Goal: Transaction & Acquisition: Purchase product/service

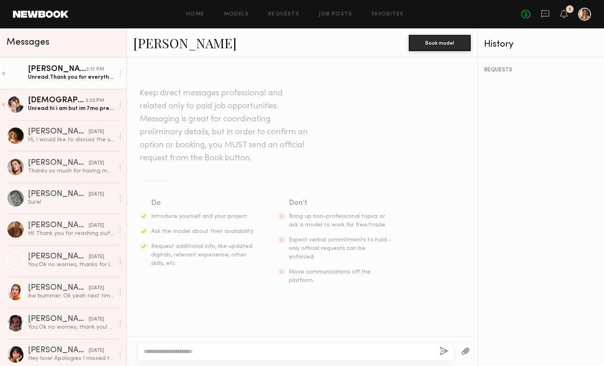
scroll to position [249, 0]
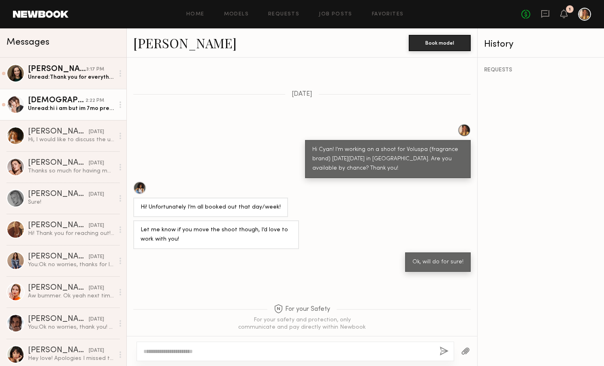
click at [72, 102] on div "Kristen J." at bounding box center [57, 100] width 58 height 8
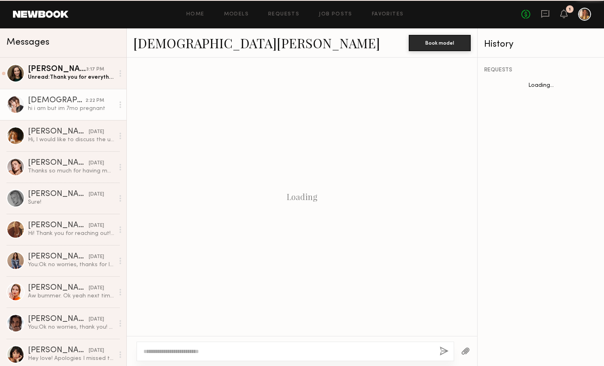
scroll to position [95, 0]
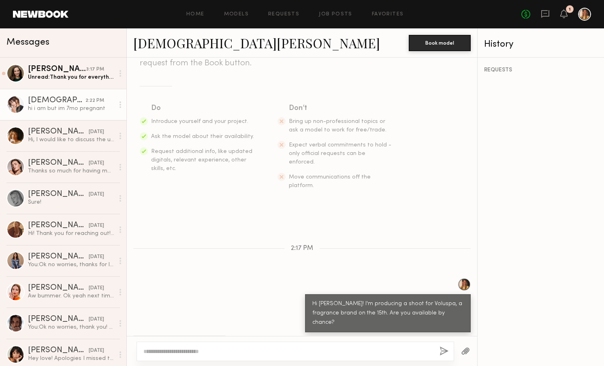
click at [215, 352] on textarea at bounding box center [288, 351] width 290 height 8
type textarea "**********"
click at [61, 17] on link at bounding box center [41, 14] width 56 height 7
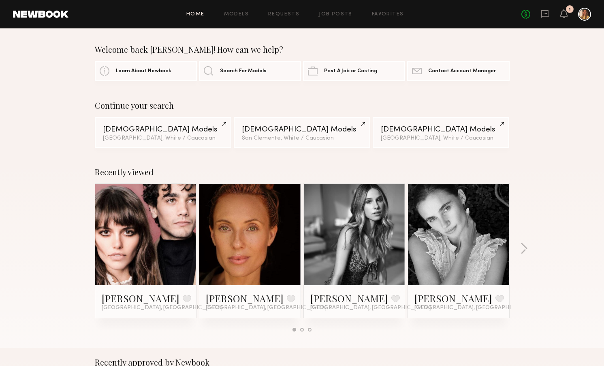
click at [43, 9] on header "Home Models Requests Job Posts Favorites Sign Out No fees up to $5,000 1" at bounding box center [302, 14] width 604 height 28
click at [47, 16] on link at bounding box center [41, 14] width 56 height 7
click at [241, 13] on link "Models" at bounding box center [236, 14] width 25 height 5
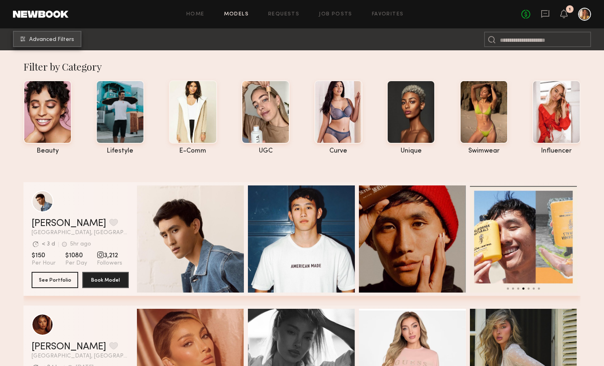
click at [60, 38] on span "Advanced Filters" at bounding box center [51, 40] width 45 height 6
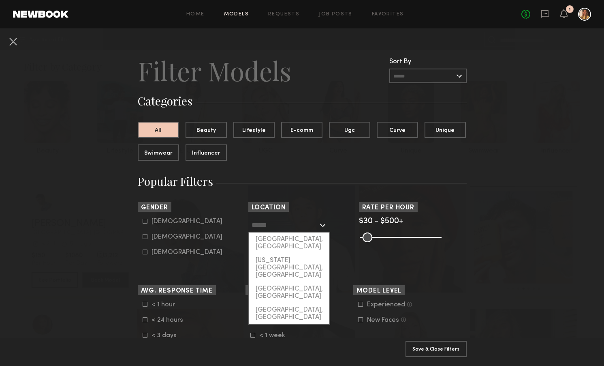
click at [300, 223] on input "text" at bounding box center [285, 225] width 66 height 14
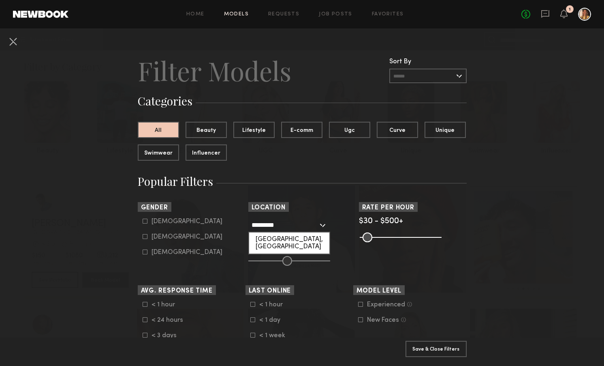
click at [293, 238] on div "San Diego, CA" at bounding box center [289, 242] width 80 height 21
type input "**********"
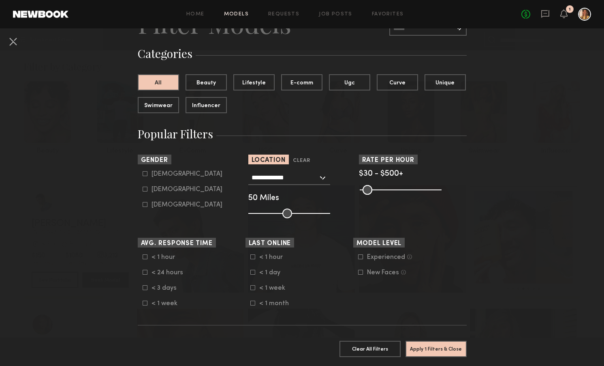
scroll to position [50, 0]
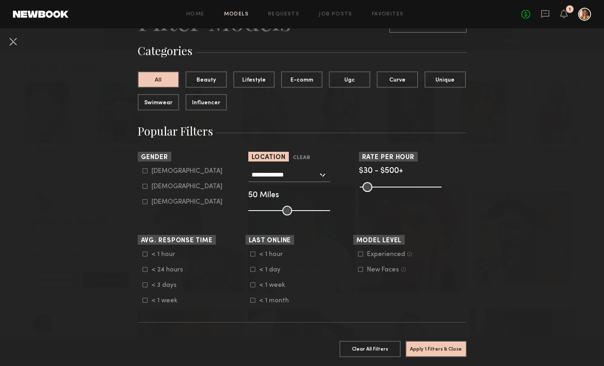
click at [170, 189] on div "Female" at bounding box center [187, 186] width 71 height 5
type input "**"
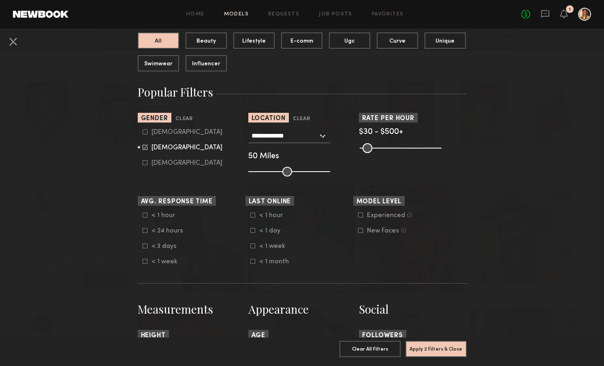
scroll to position [92, 0]
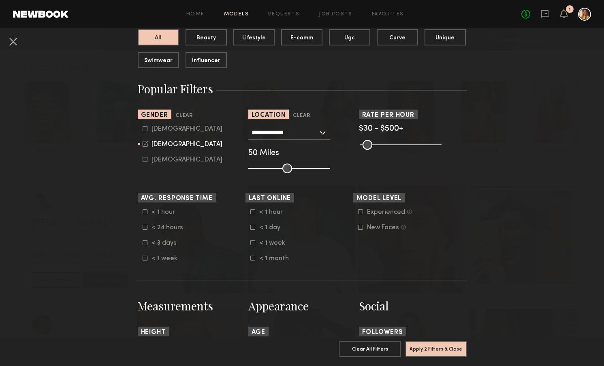
click at [179, 227] on div "< 24 hours" at bounding box center [168, 227] width 32 height 5
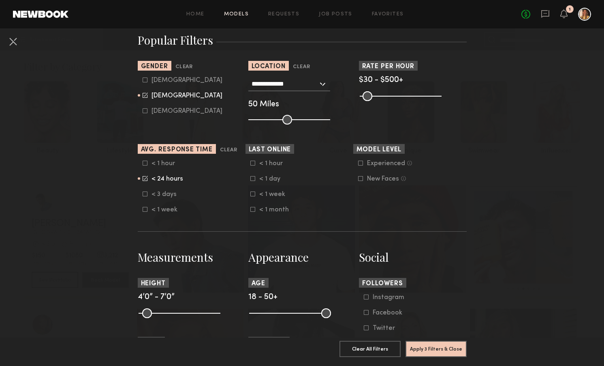
scroll to position [148, 0]
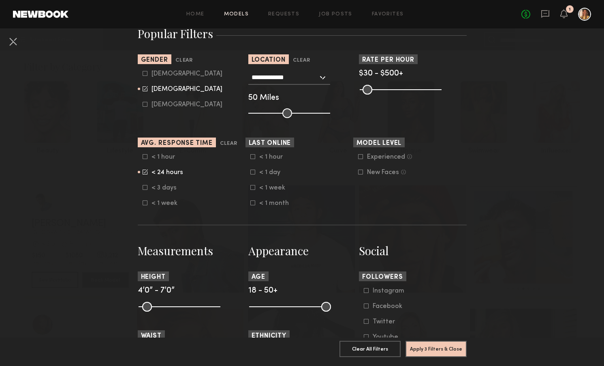
click at [169, 189] on div "< 3 days" at bounding box center [168, 187] width 32 height 5
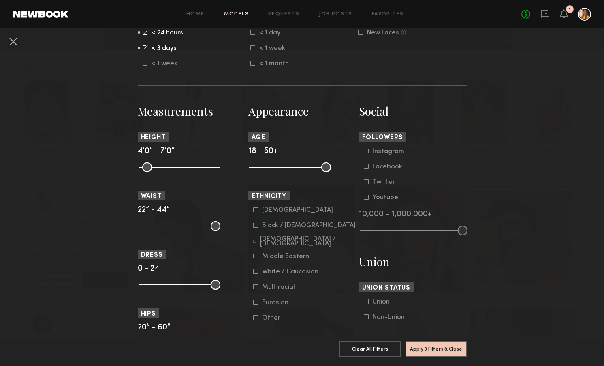
scroll to position [287, 0]
click at [280, 270] on div "White / Caucasian" at bounding box center [290, 271] width 56 height 5
click at [443, 348] on button "Apply 4 Filters & Close" at bounding box center [436, 348] width 61 height 16
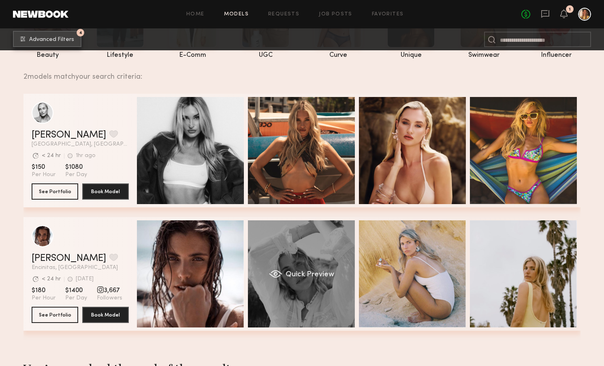
scroll to position [99, 0]
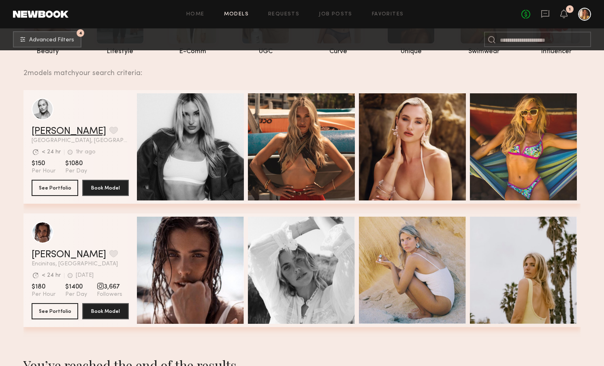
click at [48, 131] on link "Sam F." at bounding box center [69, 131] width 75 height 10
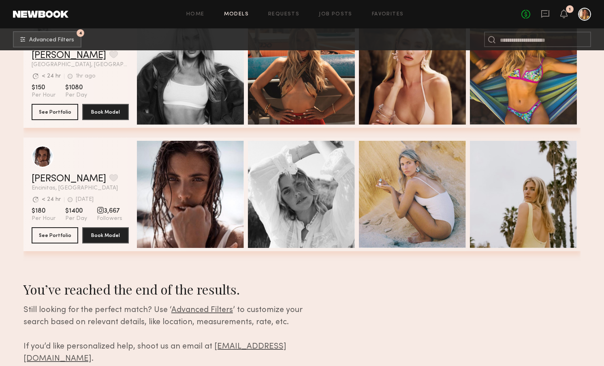
scroll to position [175, 0]
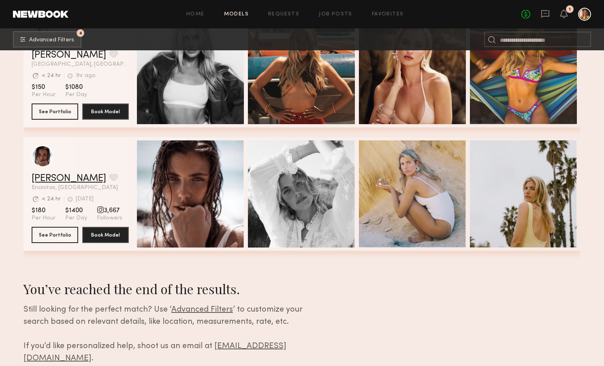
click at [56, 175] on link "Elisabet C." at bounding box center [69, 178] width 75 height 10
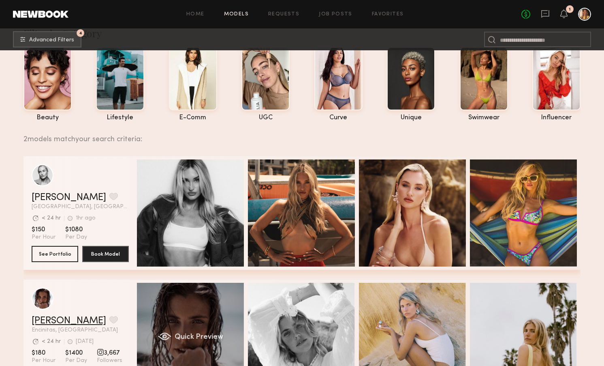
scroll to position [0, 0]
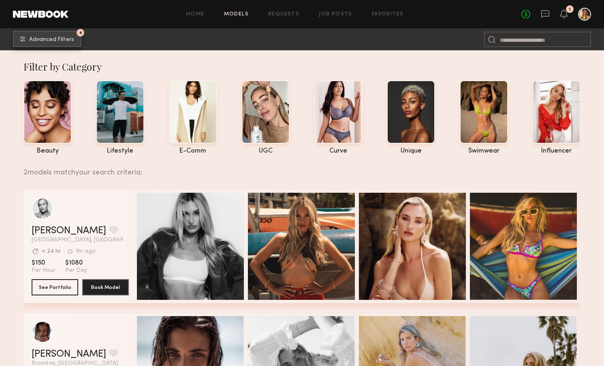
click at [56, 41] on span "Advanced Filters" at bounding box center [51, 40] width 45 height 6
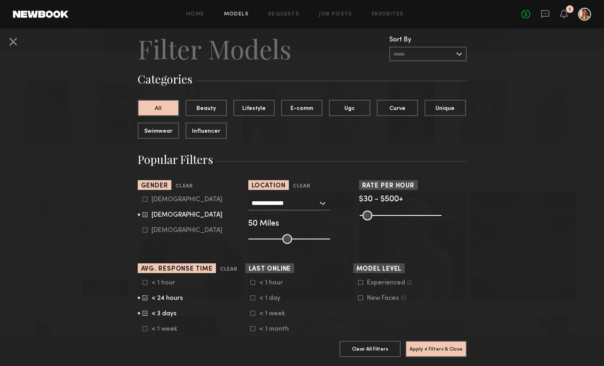
scroll to position [24, 0]
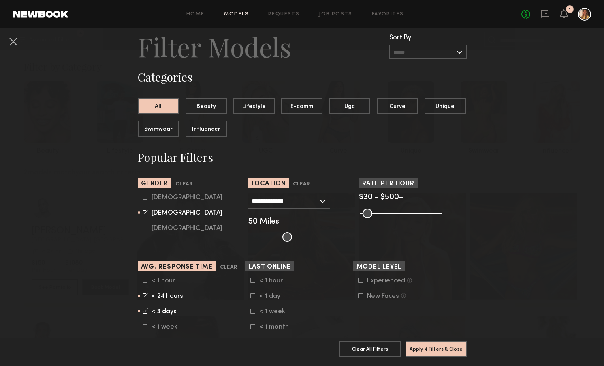
click at [158, 327] on div "< 1 week" at bounding box center [168, 326] width 32 height 5
click at [452, 348] on button "Apply 4 Filters & Close" at bounding box center [436, 348] width 61 height 16
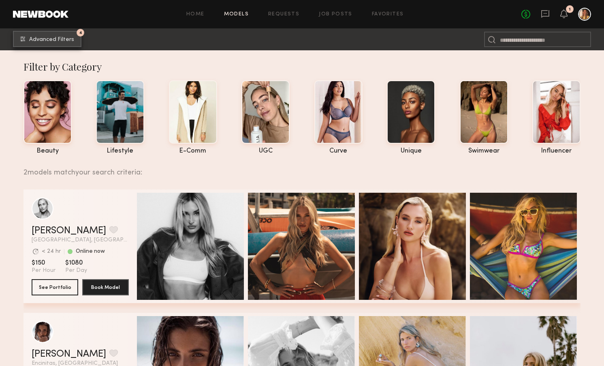
click at [51, 32] on button "4 Advanced Filters" at bounding box center [47, 39] width 68 height 16
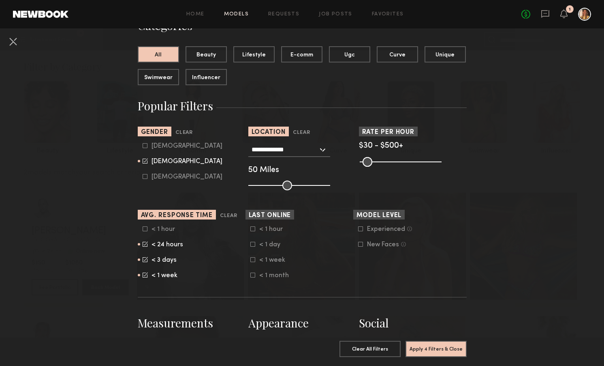
scroll to position [80, 0]
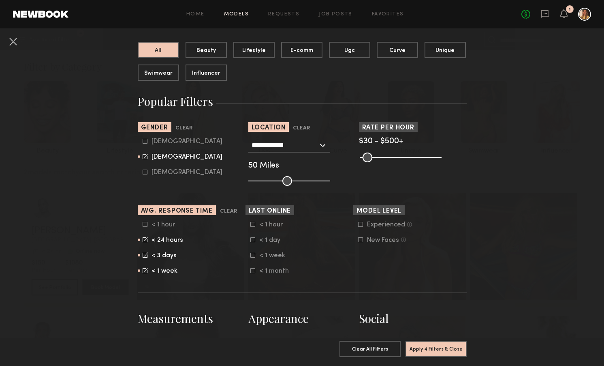
click at [165, 273] on div "< 1 week" at bounding box center [168, 270] width 32 height 5
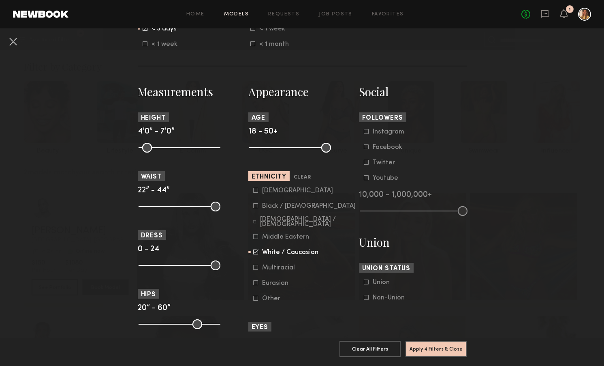
scroll to position [305, 0]
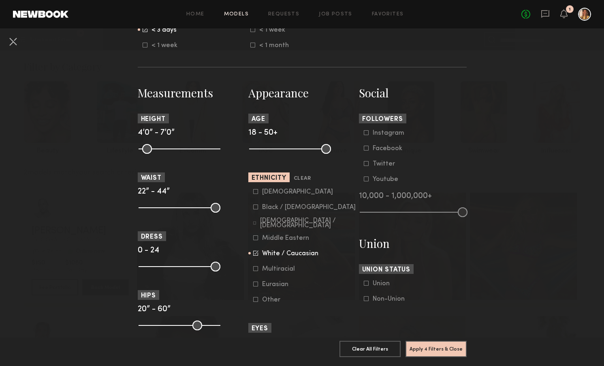
click at [274, 271] on div "Multiracial" at bounding box center [278, 268] width 33 height 5
click at [274, 287] on div "Eurasian" at bounding box center [278, 284] width 32 height 5
click at [424, 347] on button "Apply 4 Filters & Close" at bounding box center [436, 348] width 61 height 16
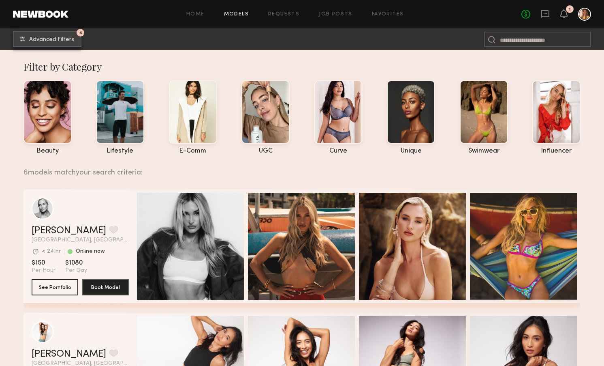
click at [61, 39] on span "Advanced Filters" at bounding box center [51, 40] width 45 height 6
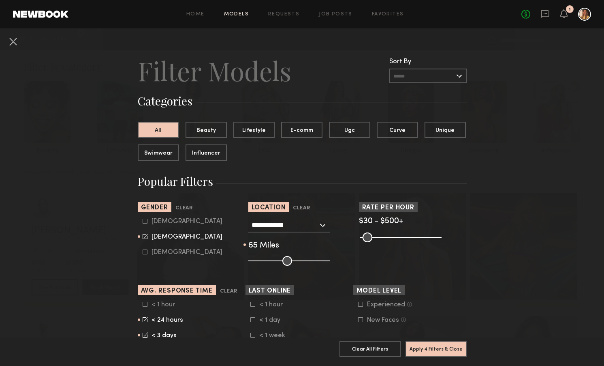
drag, startPoint x: 284, startPoint y: 257, endPoint x: 299, endPoint y: 257, distance: 14.6
type input "**"
click at [299, 257] on input "range" at bounding box center [289, 261] width 82 height 10
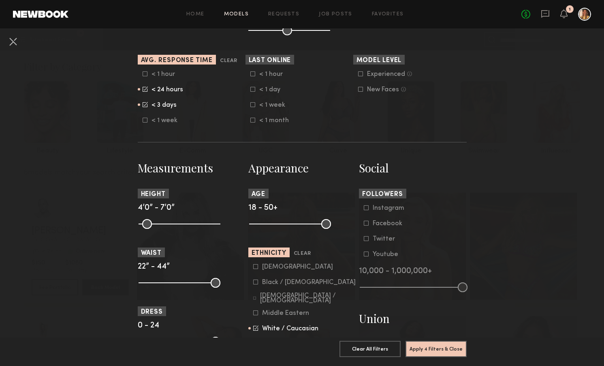
scroll to position [233, 0]
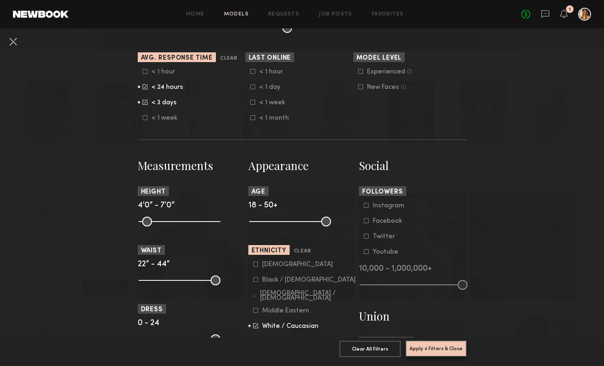
click at [428, 349] on button "Apply 4 Filters & Close" at bounding box center [436, 348] width 61 height 16
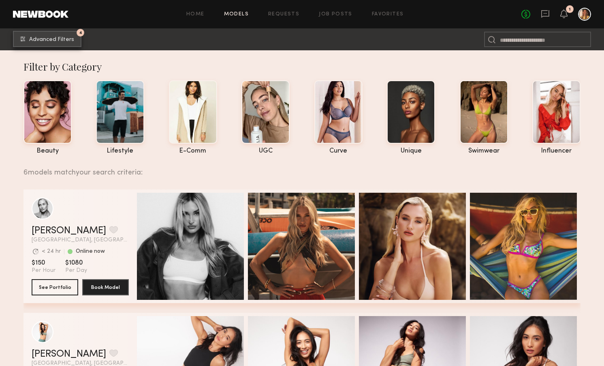
click at [50, 38] on span "Advanced Filters" at bounding box center [51, 40] width 45 height 6
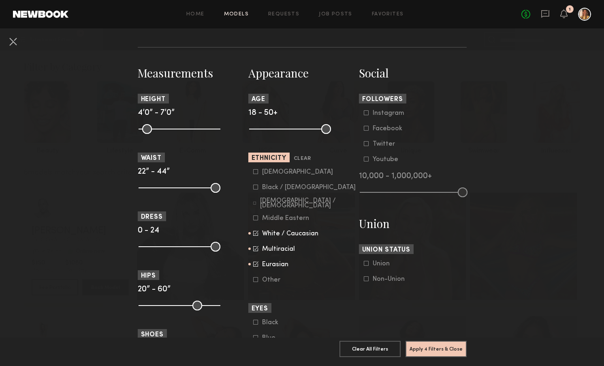
scroll to position [325, 0]
click at [270, 250] on div "Multiracial" at bounding box center [278, 248] width 33 height 5
click at [272, 266] on div "Eurasian" at bounding box center [278, 263] width 32 height 5
click at [442, 344] on button "Apply 4 Filters & Close" at bounding box center [436, 348] width 61 height 16
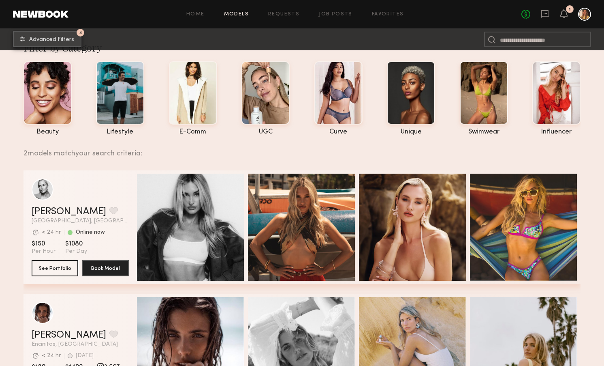
scroll to position [20, 0]
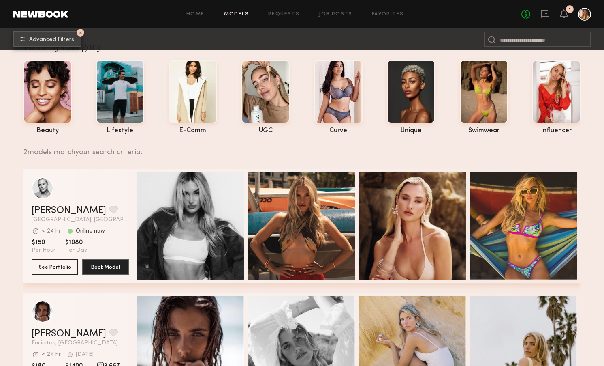
click at [75, 41] on button "4 Advanced Filters" at bounding box center [47, 39] width 68 height 16
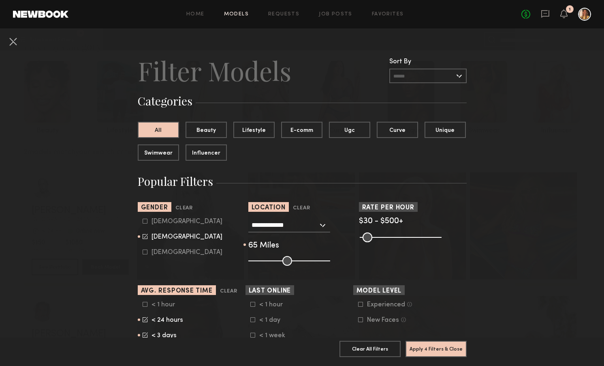
click at [292, 236] on div "**********" at bounding box center [302, 242] width 108 height 48
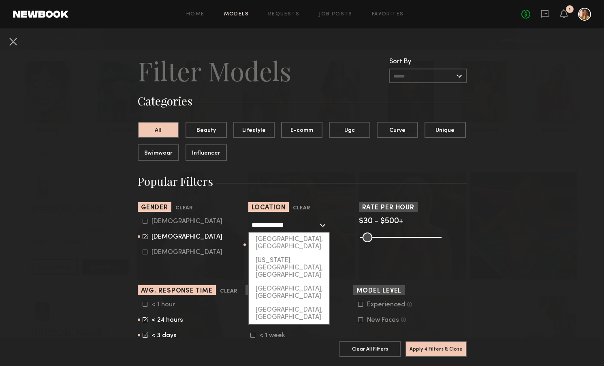
click at [289, 228] on input "**********" at bounding box center [285, 225] width 66 height 14
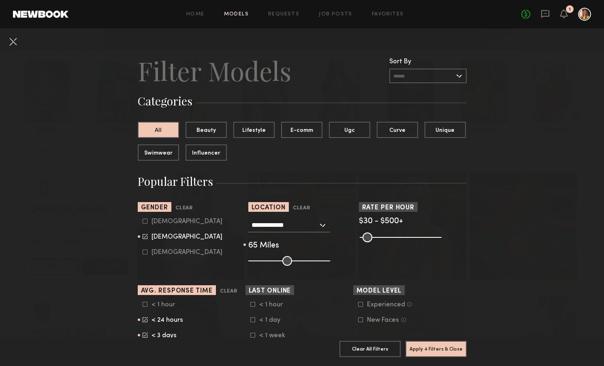
click at [286, 216] on nb-browse-filter "**********" at bounding box center [302, 234] width 108 height 64
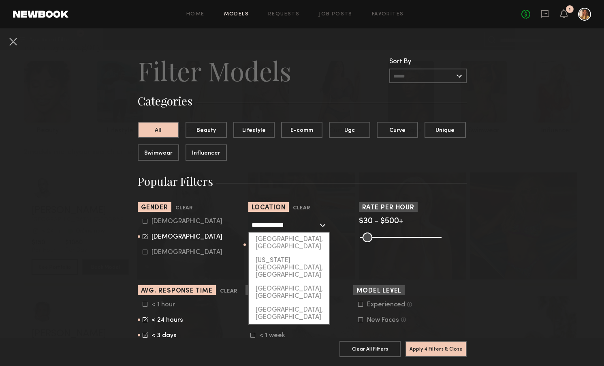
click at [286, 220] on input "**********" at bounding box center [285, 225] width 66 height 14
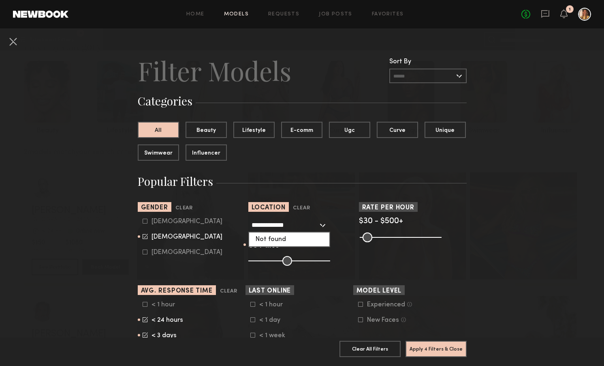
type input "**********"
click button "Clear" at bounding box center [0, 0] width 0 height 0
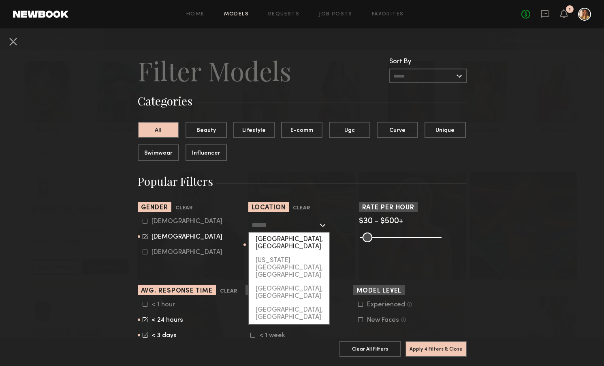
click at [270, 238] on div "[GEOGRAPHIC_DATA], [GEOGRAPHIC_DATA]" at bounding box center [289, 242] width 80 height 21
type input "**********"
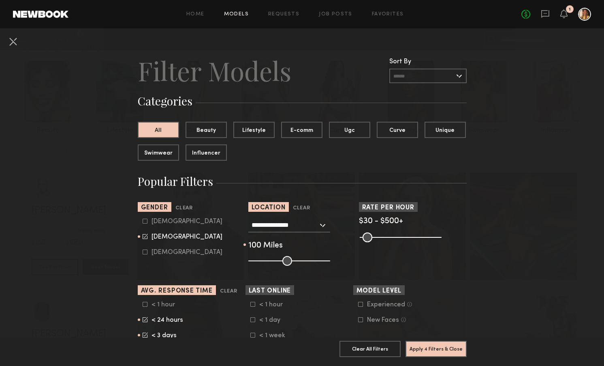
drag, startPoint x: 300, startPoint y: 258, endPoint x: 328, endPoint y: 253, distance: 28.9
type input "***"
click at [329, 256] on input "range" at bounding box center [289, 261] width 82 height 10
click at [434, 347] on button "Apply 4 Filters & Close" at bounding box center [436, 348] width 61 height 16
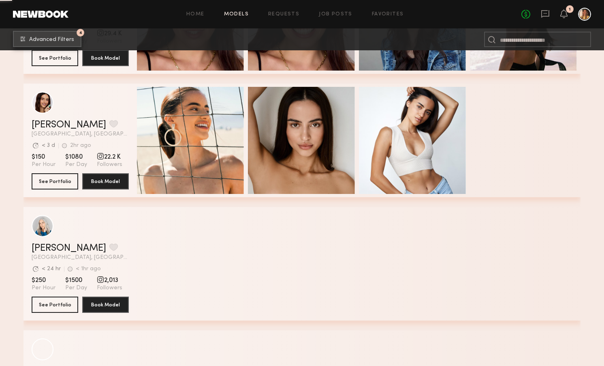
scroll to position [967, 0]
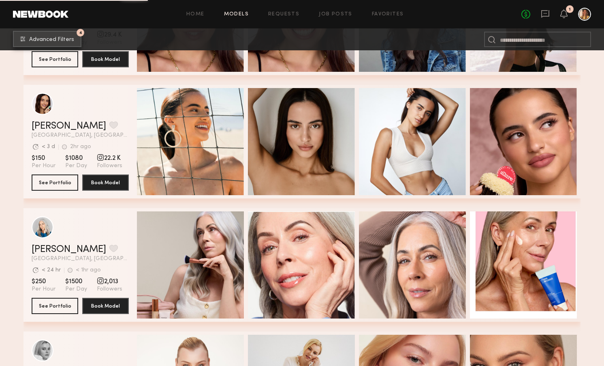
click at [60, 37] on span "Advanced Filters" at bounding box center [51, 40] width 45 height 6
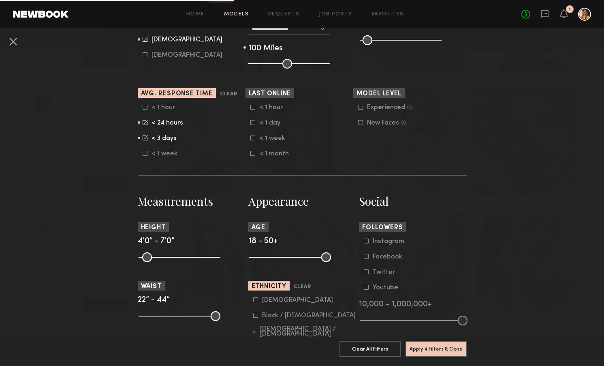
scroll to position [222, 0]
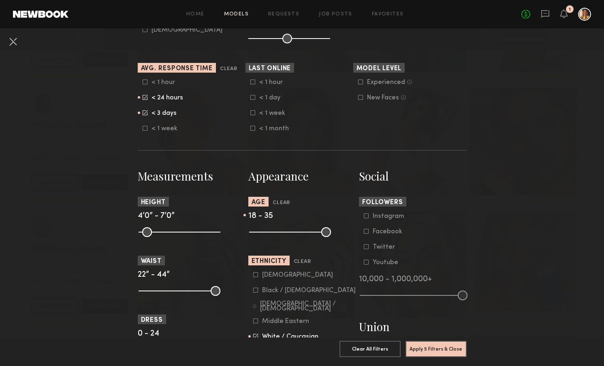
drag, startPoint x: 328, startPoint y: 233, endPoint x: 292, endPoint y: 229, distance: 36.3
click at [293, 229] on input "range" at bounding box center [290, 232] width 82 height 10
drag, startPoint x: 292, startPoint y: 230, endPoint x: 303, endPoint y: 230, distance: 10.9
type input "**"
click at [303, 230] on input "range" at bounding box center [290, 232] width 82 height 10
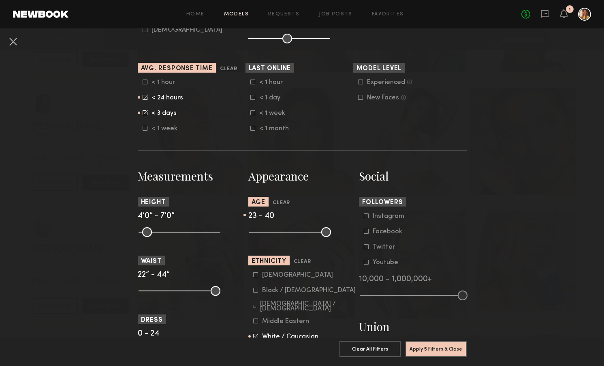
drag, startPoint x: 252, startPoint y: 229, endPoint x: 265, endPoint y: 229, distance: 12.6
type input "**"
click at [265, 229] on input "range" at bounding box center [290, 232] width 82 height 10
click at [442, 356] on button "Apply 5 Filters & Close" at bounding box center [436, 348] width 61 height 16
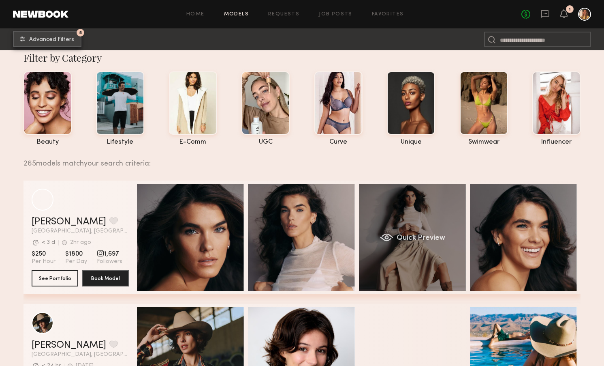
scroll to position [17, 0]
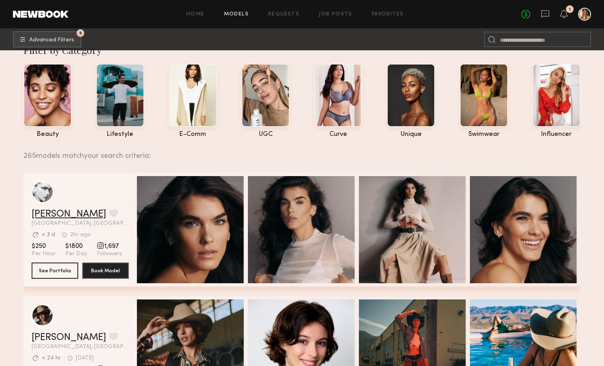
click at [64, 215] on link "Summerlyn C." at bounding box center [69, 214] width 75 height 10
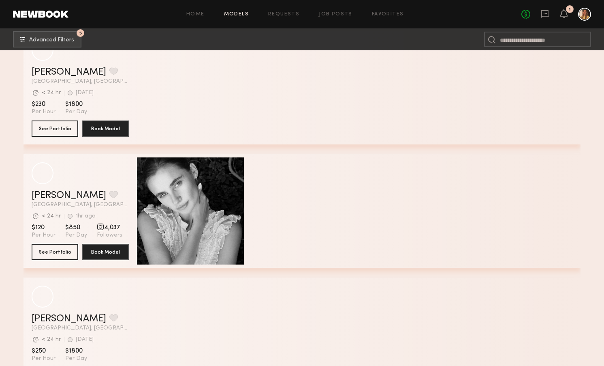
scroll to position [4588, 0]
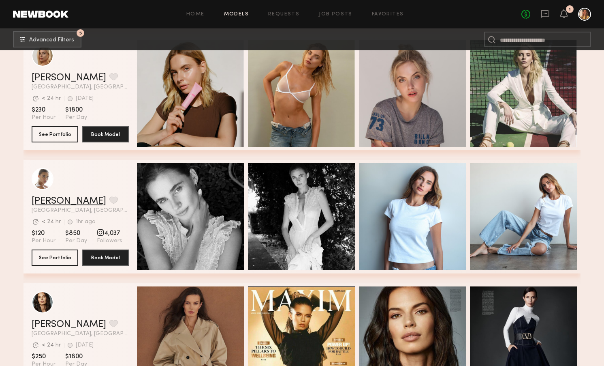
click at [38, 201] on link "Liv M." at bounding box center [69, 201] width 75 height 10
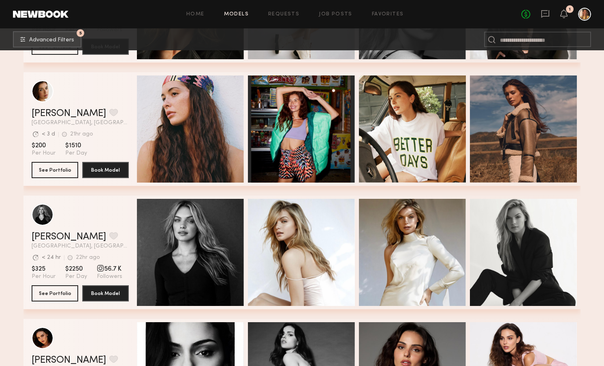
scroll to position [6274, 0]
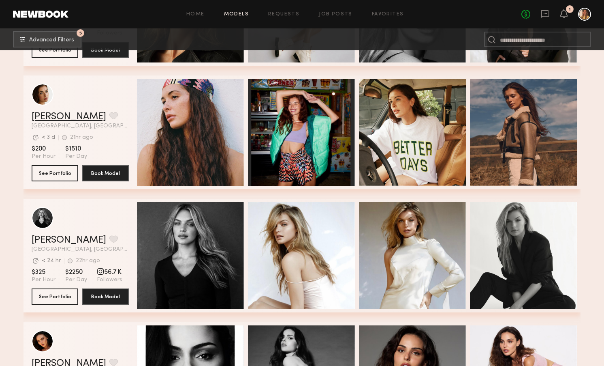
click at [53, 116] on link "Jasmine G." at bounding box center [69, 117] width 75 height 10
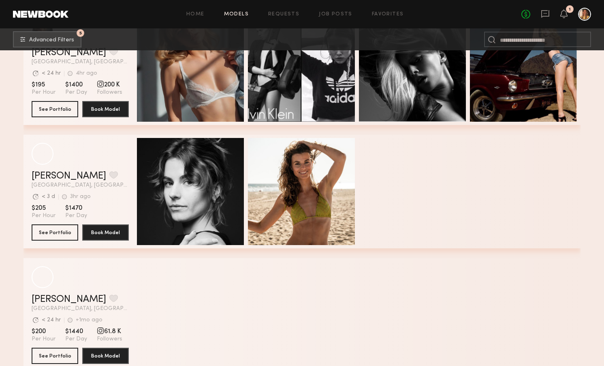
scroll to position [7446, 0]
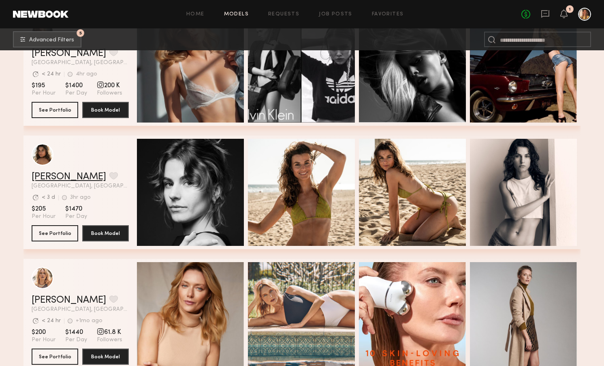
click at [56, 175] on link "Danielle S." at bounding box center [69, 177] width 75 height 10
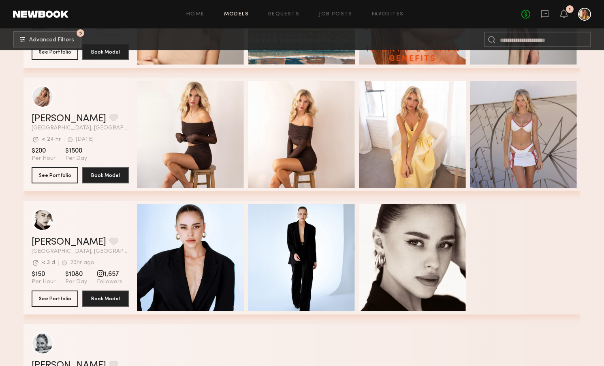
scroll to position [7758, 0]
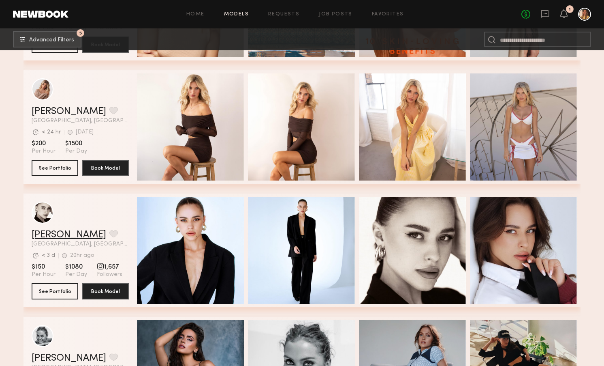
click at [56, 231] on link "Elena O." at bounding box center [69, 235] width 75 height 10
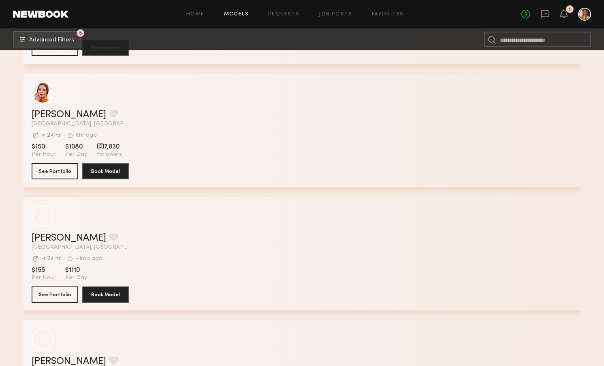
scroll to position [9235, 0]
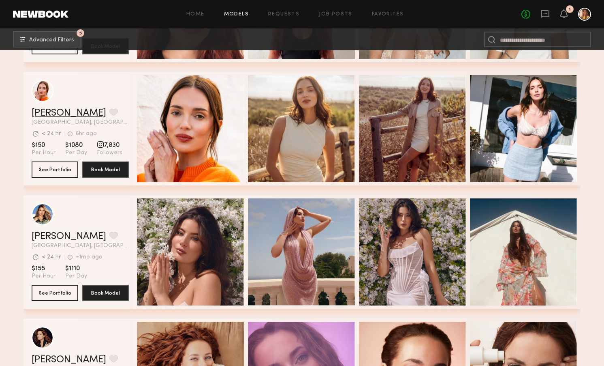
click at [45, 112] on link "Jules H." at bounding box center [69, 113] width 75 height 10
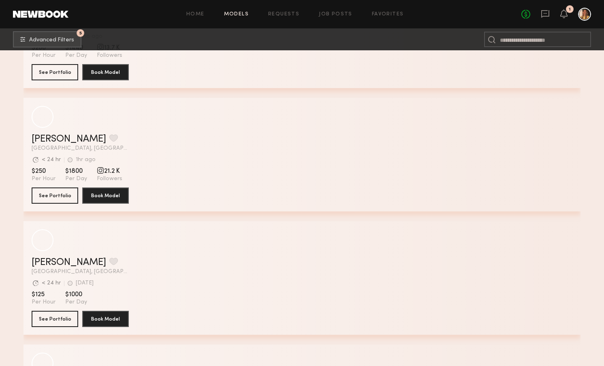
scroll to position [12042, 0]
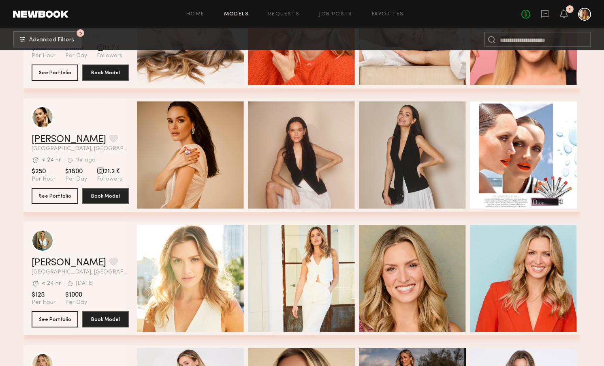
click at [44, 139] on link "Alia B." at bounding box center [69, 140] width 75 height 10
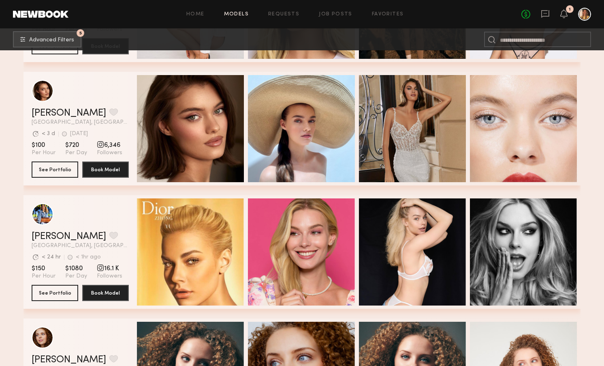
scroll to position [12440, 0]
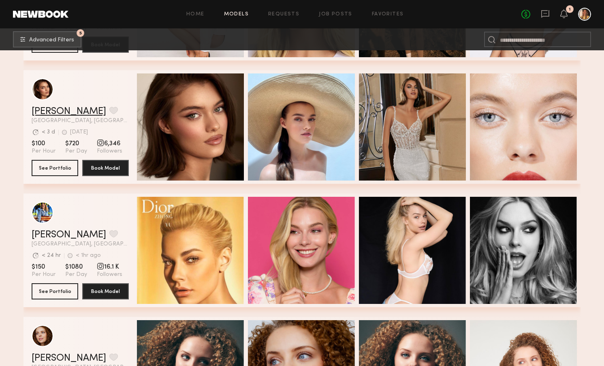
click at [51, 110] on link "Oleksa K." at bounding box center [69, 112] width 75 height 10
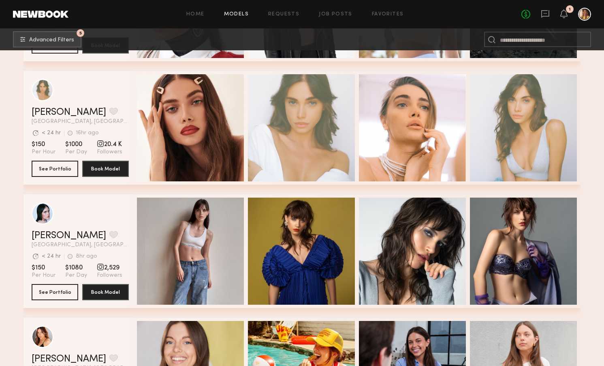
scroll to position [13918, 0]
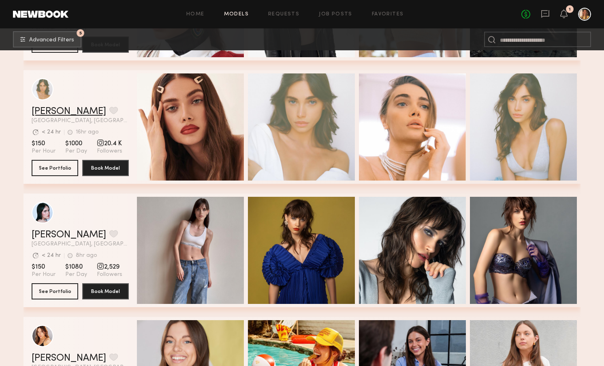
click at [47, 111] on link "[PERSON_NAME]" at bounding box center [69, 112] width 75 height 10
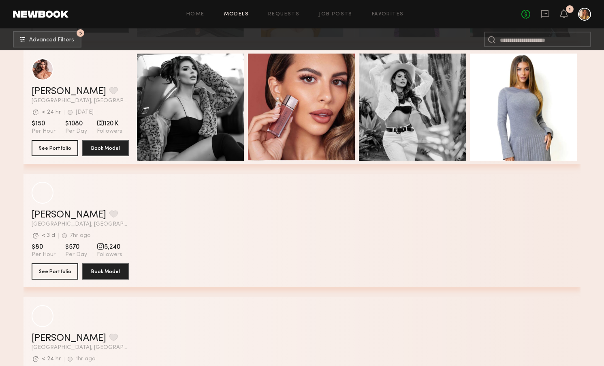
scroll to position [14869, 0]
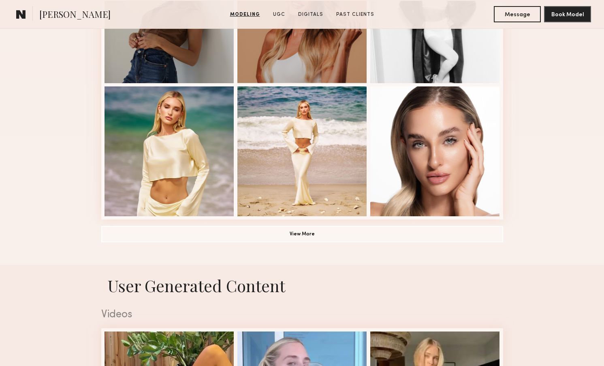
scroll to position [549, 0]
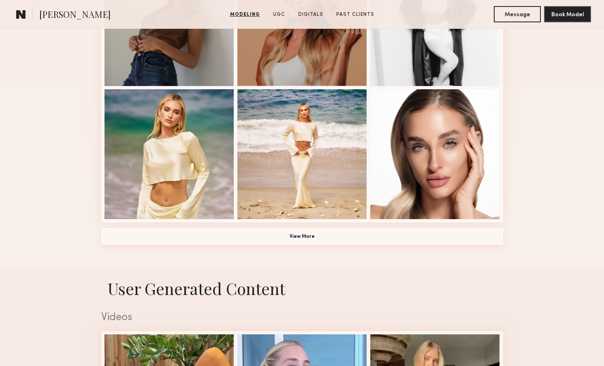
click at [355, 237] on button "View More" at bounding box center [302, 236] width 402 height 16
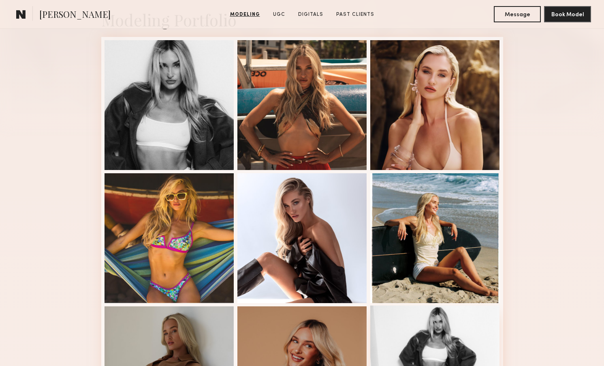
scroll to position [0, 0]
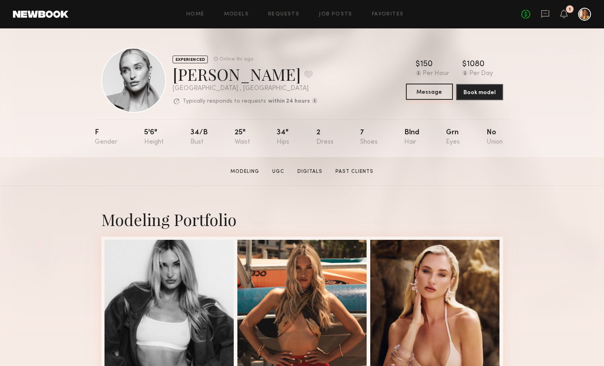
click at [435, 93] on button "Message" at bounding box center [429, 91] width 47 height 16
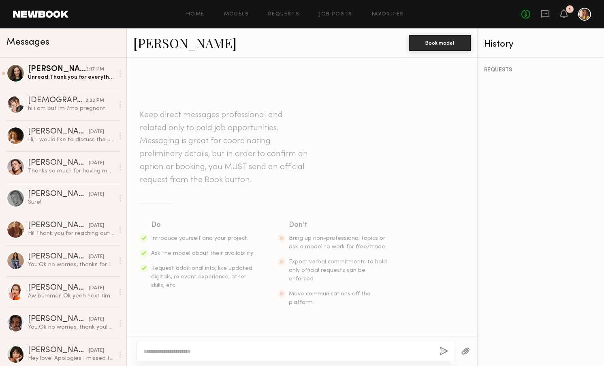
click at [218, 349] on textarea at bounding box center [288, 351] width 290 height 8
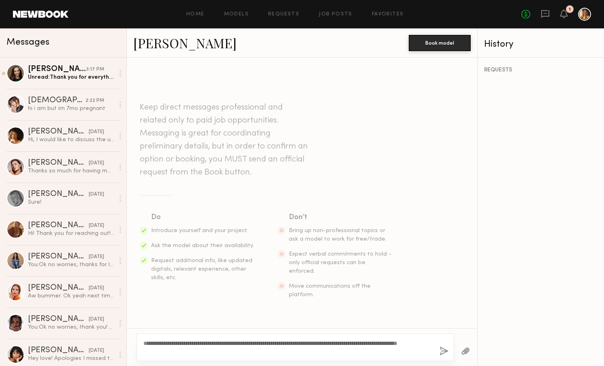
type textarea "**********"
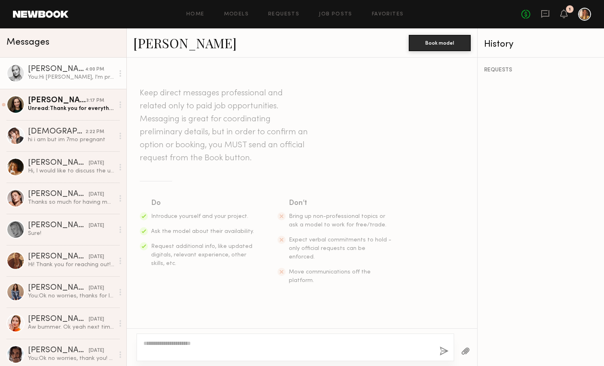
scroll to position [81, 0]
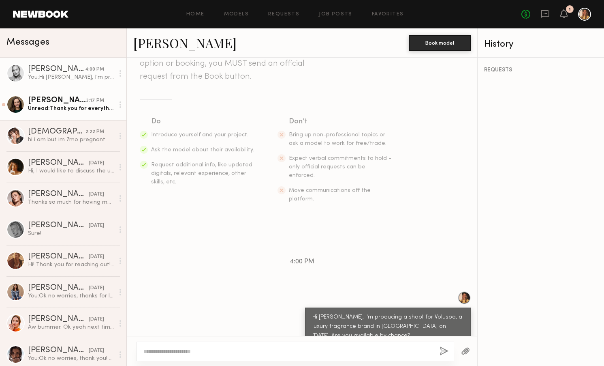
click at [71, 102] on div "Kayla M." at bounding box center [57, 100] width 58 height 8
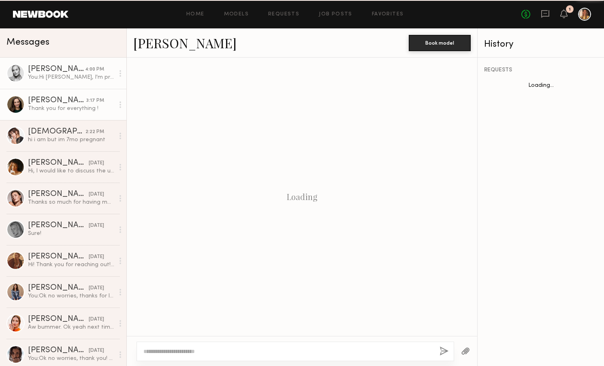
scroll to position [412, 0]
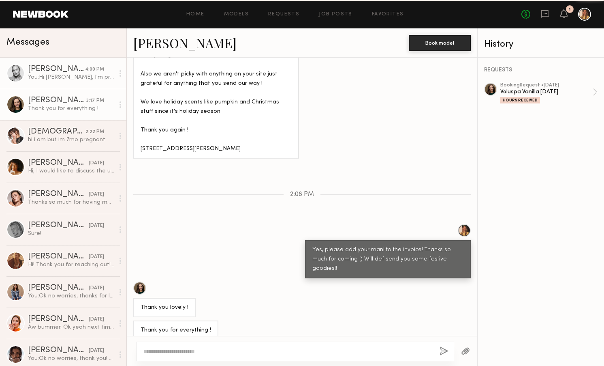
click at [72, 73] on div "Sam F. 4:00 PM You: Hi Sam, I'm producing a shoot for Voluspa, a luxury fragran…" at bounding box center [71, 73] width 86 height 16
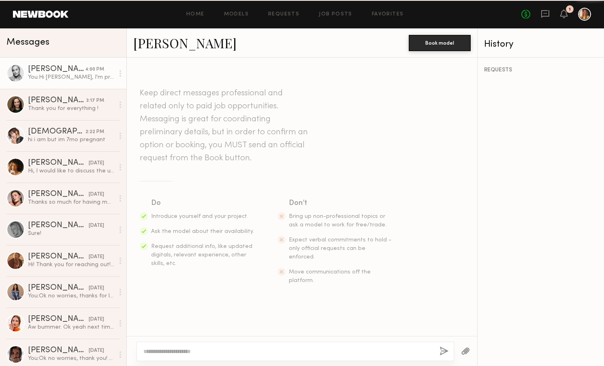
scroll to position [81, 0]
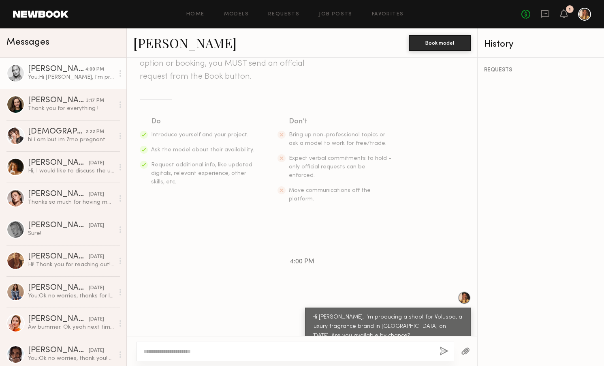
click at [170, 42] on link "Sam F." at bounding box center [184, 42] width 103 height 17
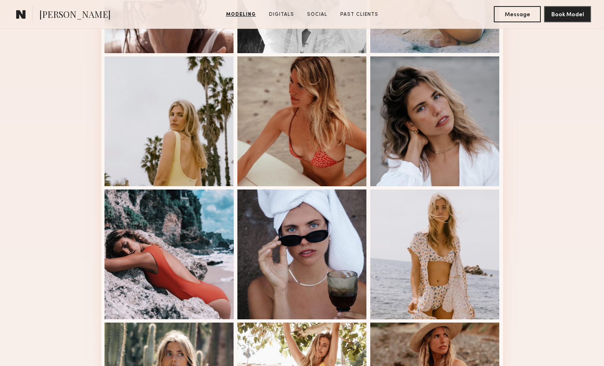
scroll to position [458, 0]
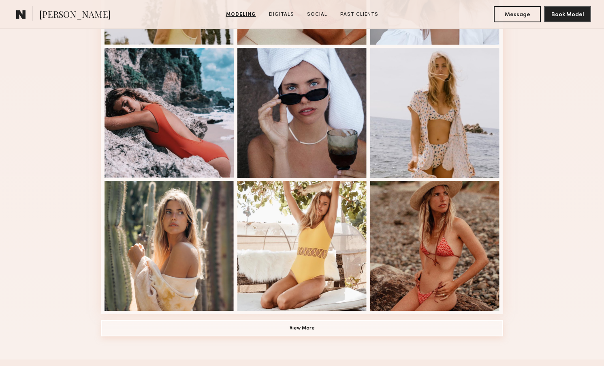
click at [342, 326] on button "View More" at bounding box center [302, 328] width 402 height 16
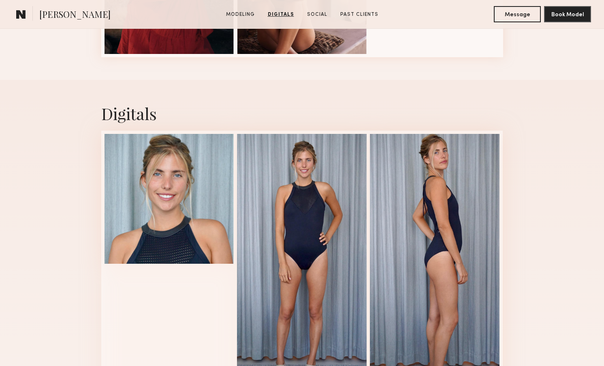
scroll to position [1244, 0]
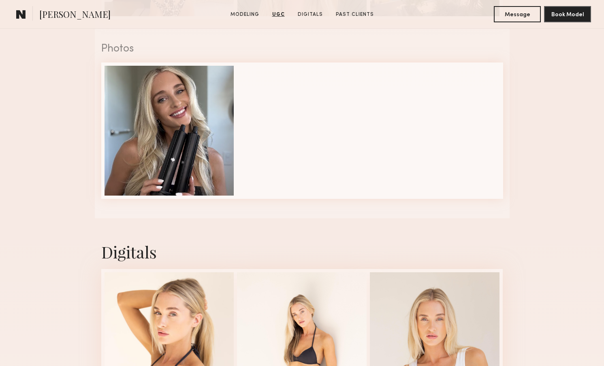
scroll to position [1395, 0]
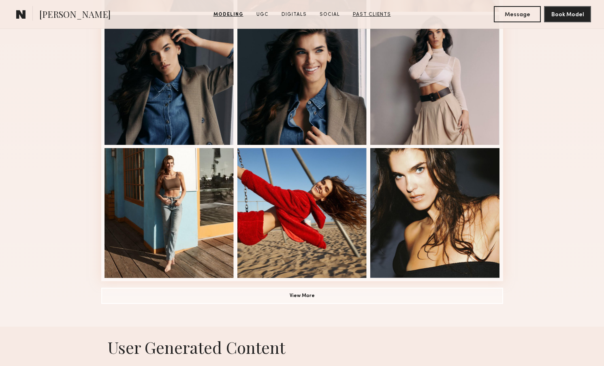
scroll to position [505, 0]
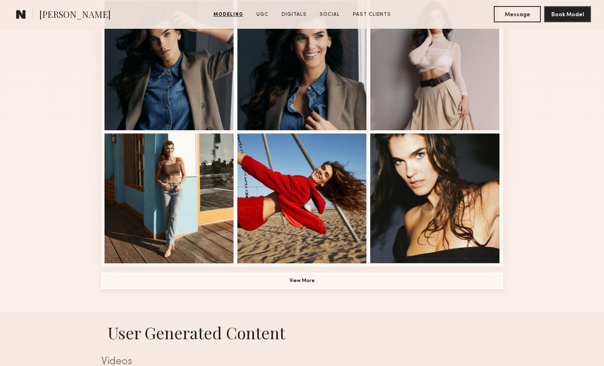
click at [326, 280] on button "View More" at bounding box center [302, 280] width 402 height 16
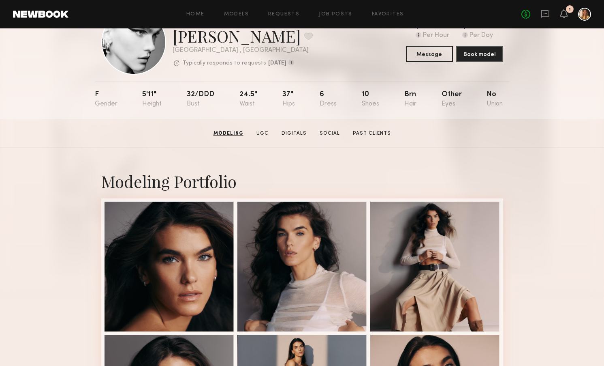
scroll to position [0, 0]
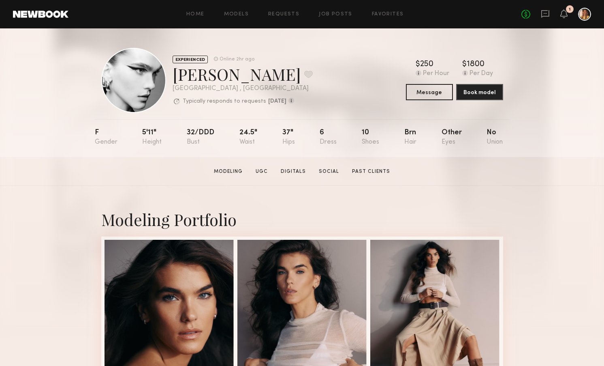
click at [232, 78] on div "[PERSON_NAME] Favorite" at bounding box center [243, 73] width 140 height 21
click at [232, 78] on div "Summerlyn C. Favorite" at bounding box center [243, 73] width 140 height 21
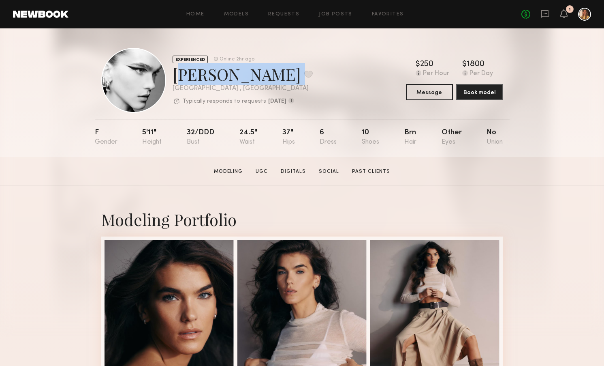
click at [232, 78] on div "Summerlyn C. Favorite" at bounding box center [243, 73] width 140 height 21
click at [248, 78] on div "Summerlyn C. Favorite" at bounding box center [243, 73] width 140 height 21
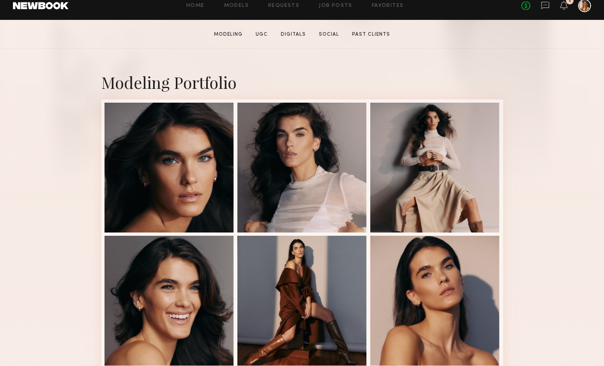
scroll to position [137, 0]
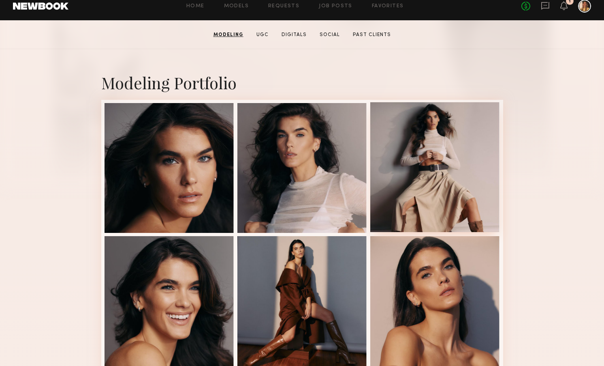
click at [422, 159] on div at bounding box center [435, 167] width 130 height 130
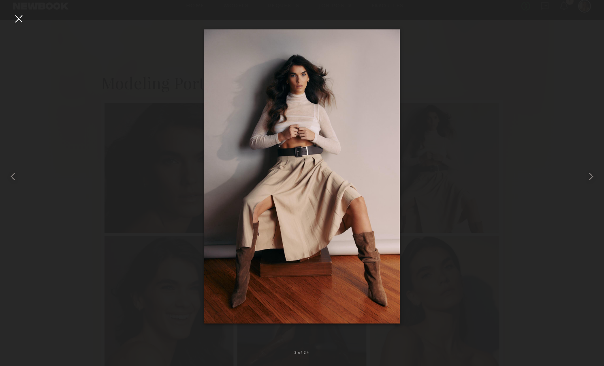
click at [19, 24] on div at bounding box center [18, 18] width 13 height 13
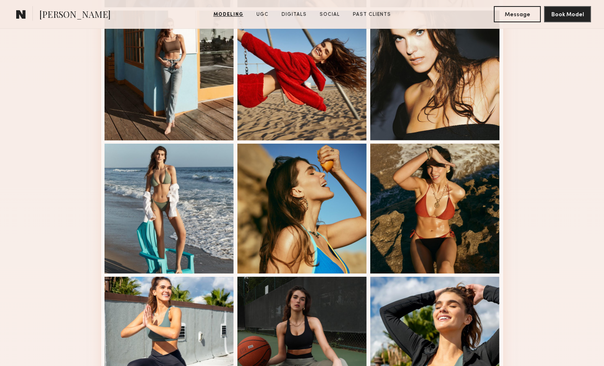
scroll to position [629, 0]
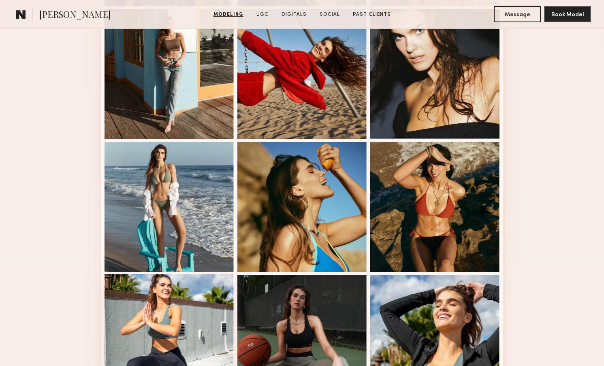
click at [167, 315] on div at bounding box center [170, 339] width 130 height 130
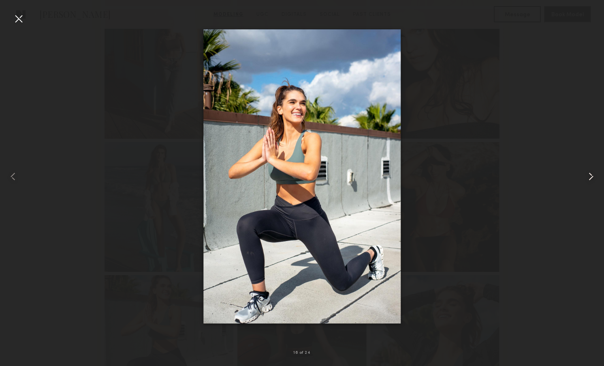
click at [591, 173] on common-icon at bounding box center [591, 176] width 13 height 13
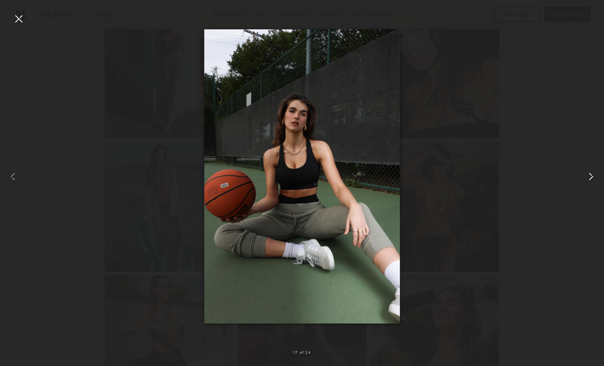
click at [591, 173] on common-icon at bounding box center [591, 176] width 13 height 13
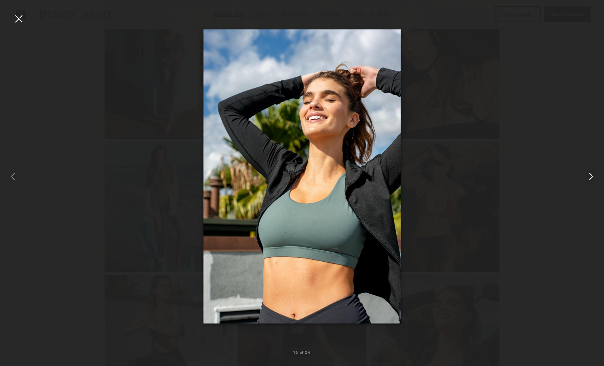
click at [591, 173] on common-icon at bounding box center [591, 176] width 13 height 13
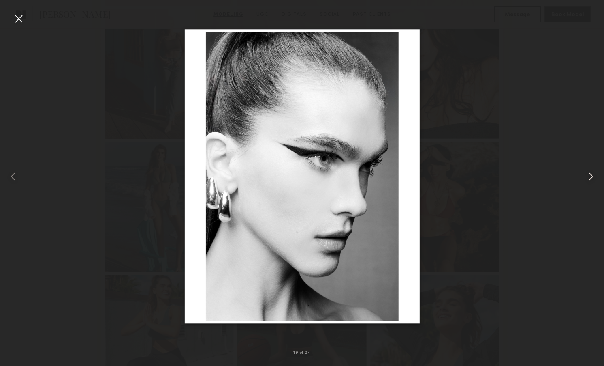
click at [591, 173] on common-icon at bounding box center [591, 176] width 13 height 13
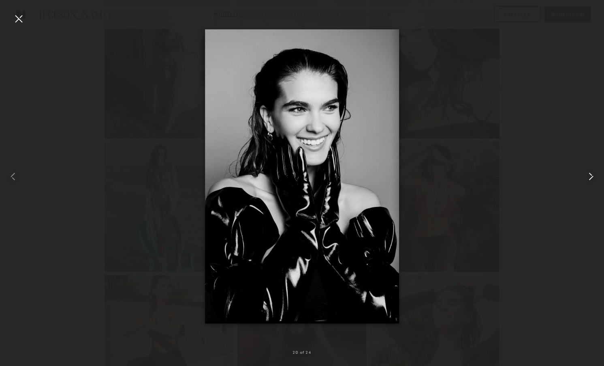
click at [593, 179] on common-icon at bounding box center [591, 176] width 13 height 13
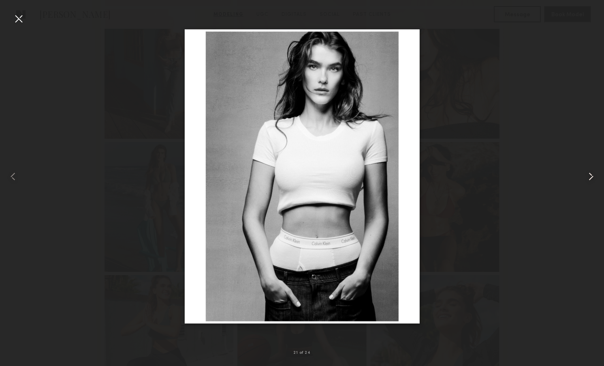
click at [593, 179] on common-icon at bounding box center [591, 176] width 13 height 13
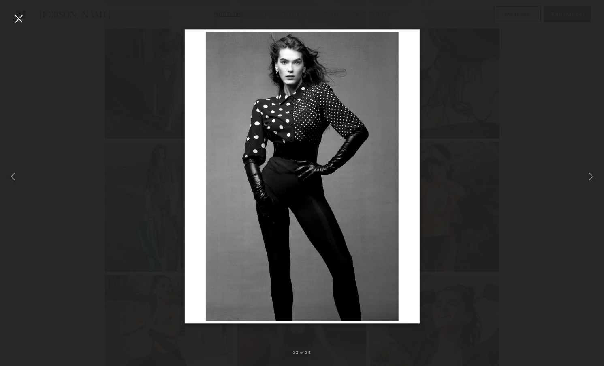
click at [578, 158] on div at bounding box center [302, 176] width 604 height 327
click at [590, 178] on common-icon at bounding box center [591, 176] width 13 height 13
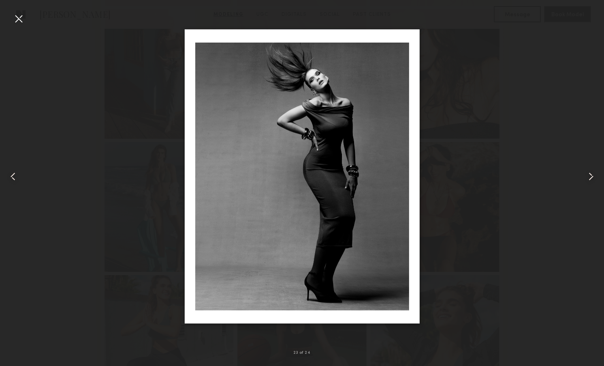
click at [590, 178] on common-icon at bounding box center [591, 176] width 13 height 13
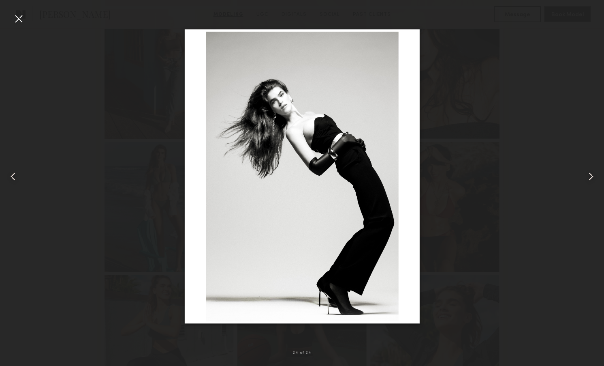
click at [503, 145] on div at bounding box center [302, 176] width 604 height 327
click at [21, 13] on div at bounding box center [18, 18] width 13 height 13
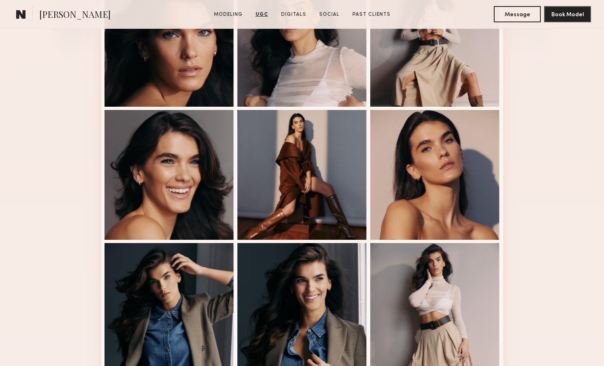
scroll to position [0, 0]
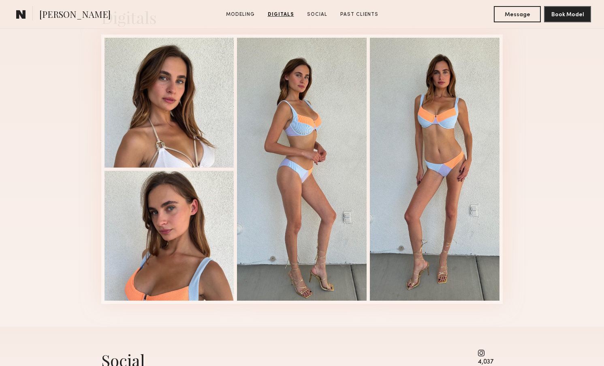
scroll to position [835, 0]
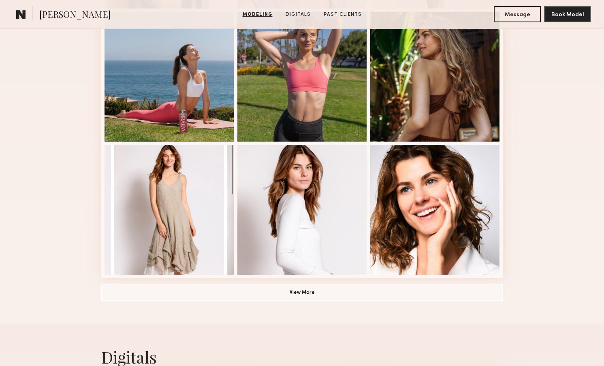
scroll to position [489, 0]
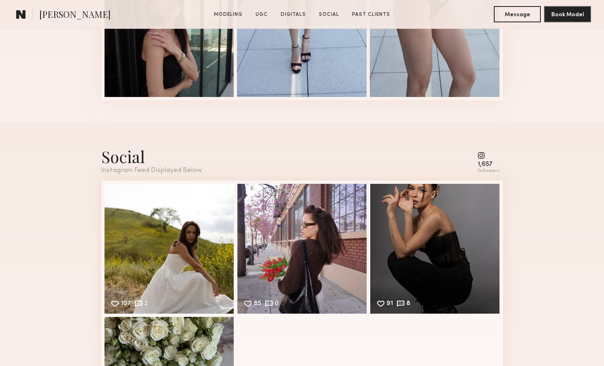
scroll to position [1348, 0]
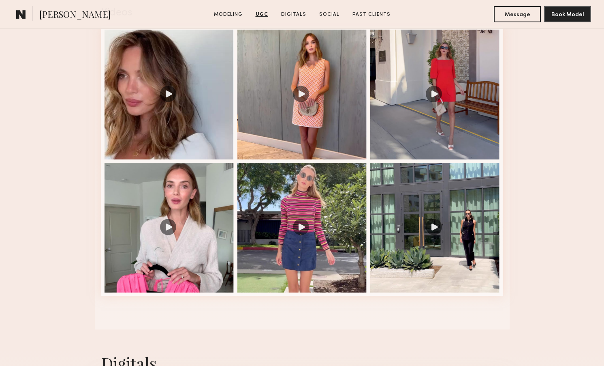
scroll to position [858, 0]
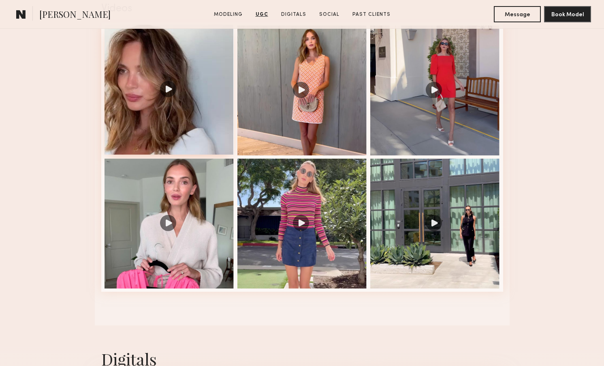
click at [168, 90] on div at bounding box center [170, 90] width 130 height 130
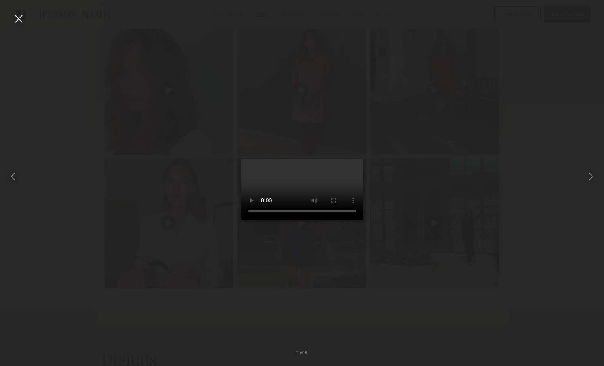
click at [472, 288] on div at bounding box center [302, 176] width 604 height 327
click at [17, 15] on div at bounding box center [18, 18] width 13 height 13
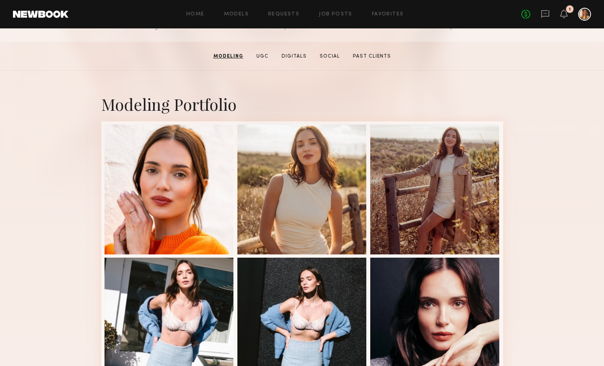
scroll to position [115, 0]
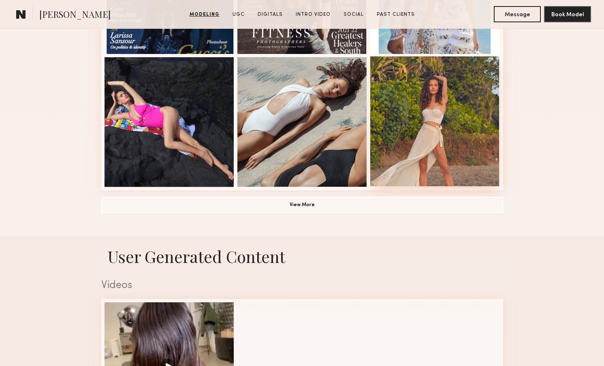
scroll to position [592, 0]
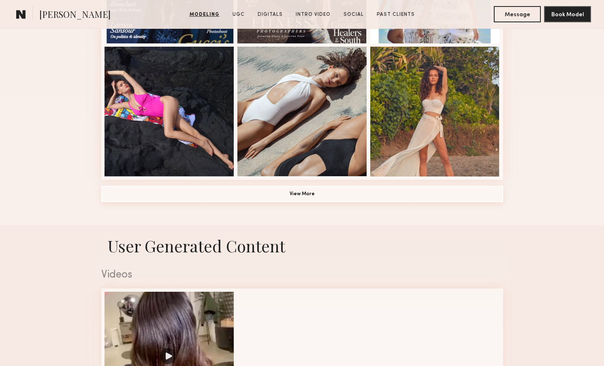
click at [353, 194] on button "View More" at bounding box center [302, 194] width 402 height 16
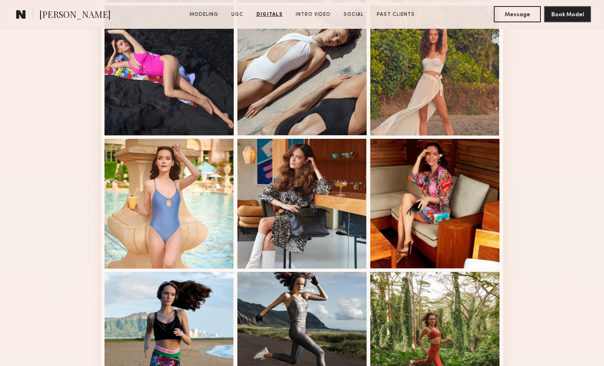
scroll to position [428, 0]
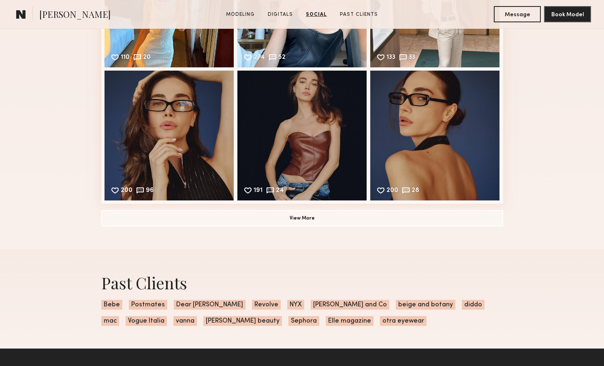
scroll to position [1281, 0]
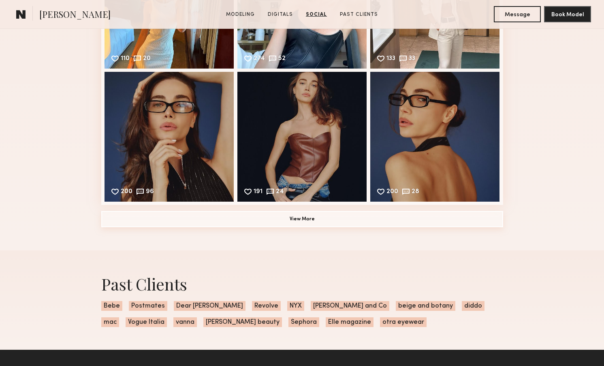
click at [326, 214] on button "View More" at bounding box center [302, 219] width 402 height 16
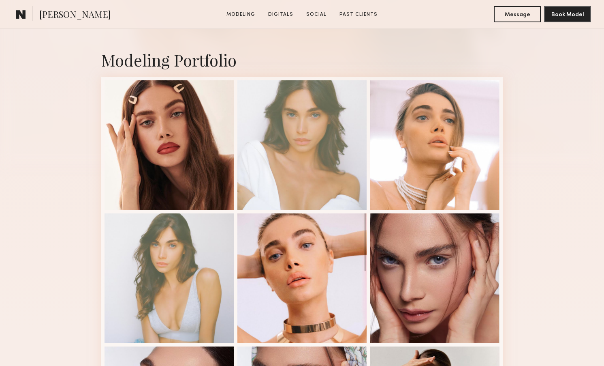
scroll to position [160, 0]
